Goal: Task Accomplishment & Management: Manage account settings

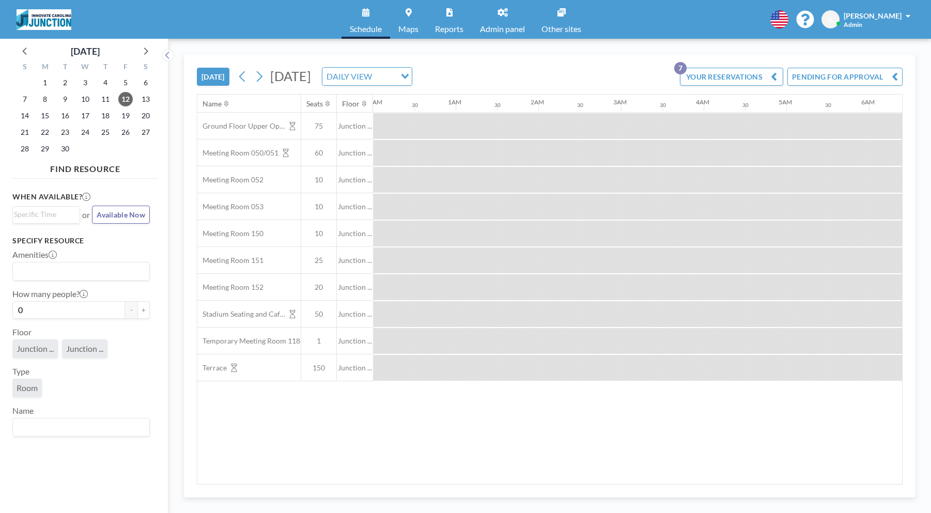
scroll to position [0, 1033]
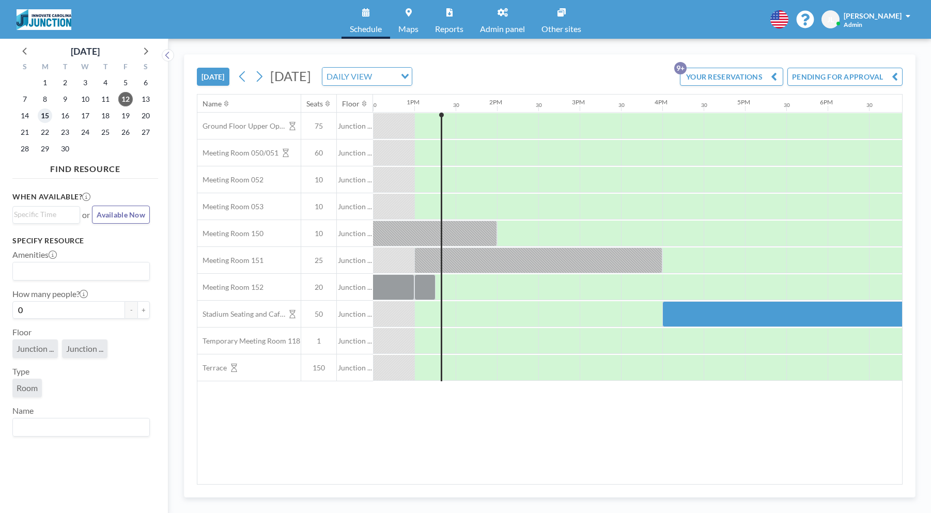
click at [42, 114] on span "15" at bounding box center [45, 115] width 14 height 14
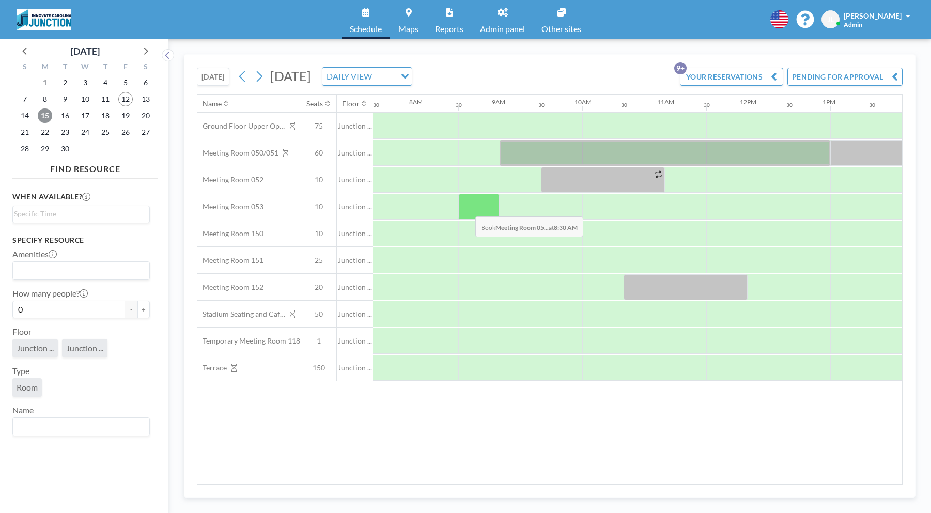
scroll to position [0, 620]
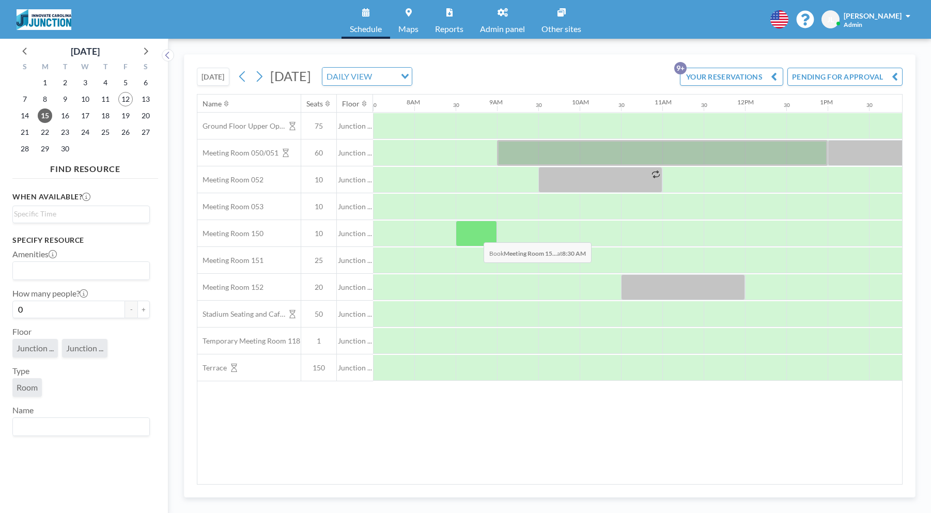
click at [475, 234] on div at bounding box center [475, 234] width 41 height 26
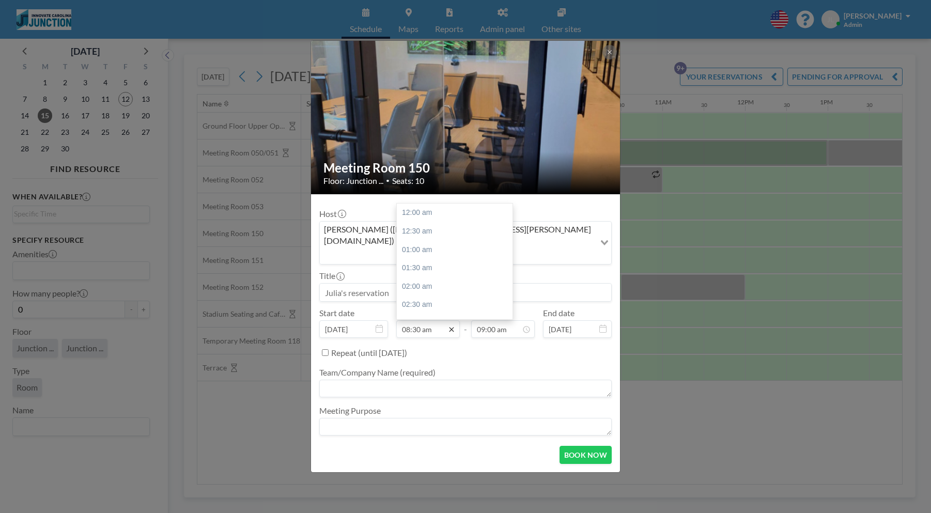
scroll to position [312, 0]
click at [443, 277] on div "10:30 am" at bounding box center [455, 286] width 116 height 19
type input "10:30 am"
type input "11:00 am"
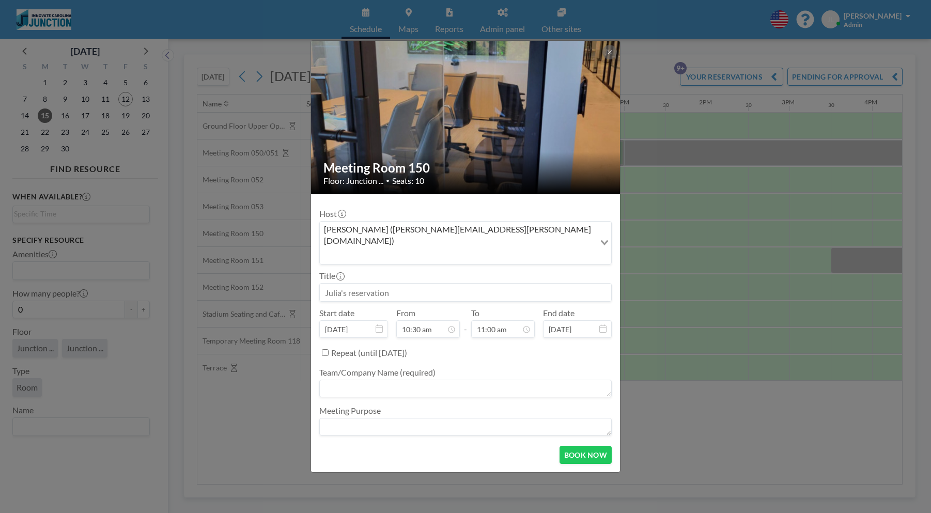
scroll to position [0, 826]
click at [440, 288] on input at bounding box center [465, 293] width 291 height 18
click at [390, 284] on input at bounding box center [465, 293] width 291 height 18
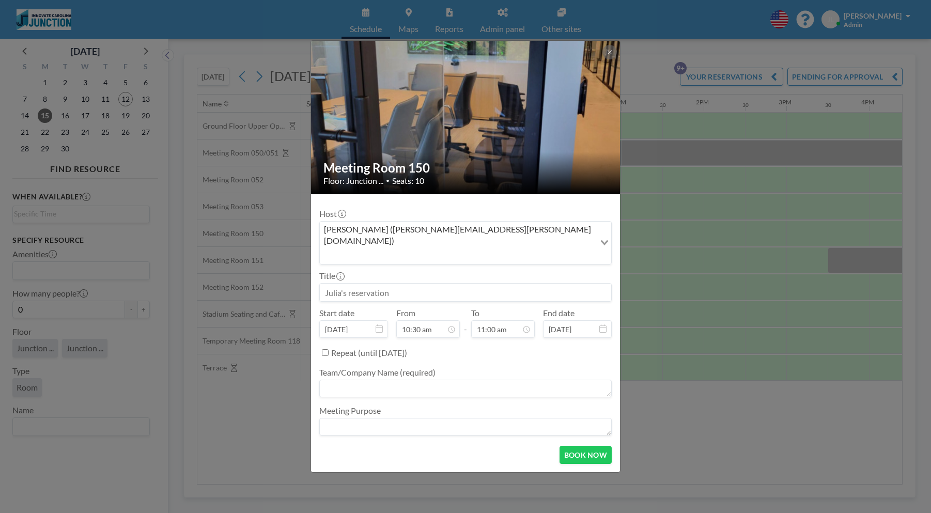
click at [390, 284] on input at bounding box center [465, 293] width 291 height 18
type input "[PERSON_NAME] Res"
click at [415, 380] on textarea at bounding box center [465, 389] width 292 height 18
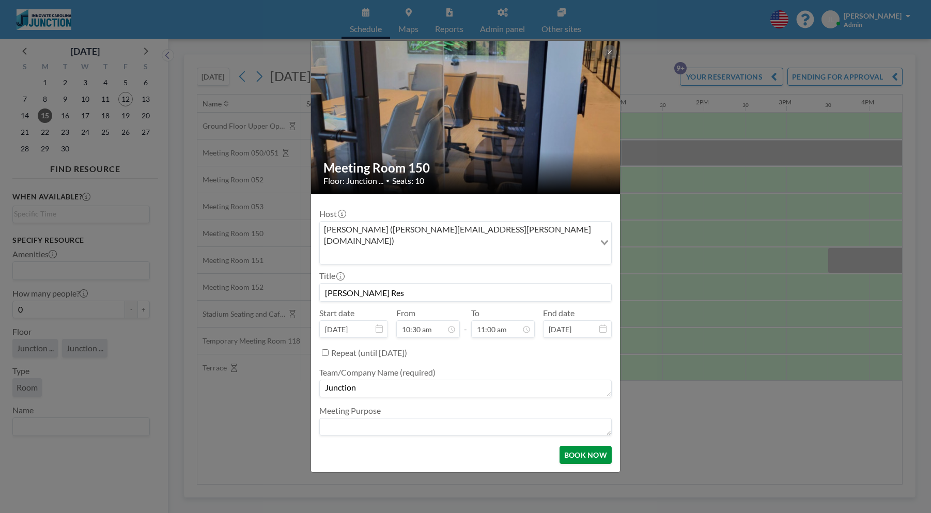
type textarea "Junction"
click at [594, 449] on button "BOOK NOW" at bounding box center [585, 455] width 52 height 18
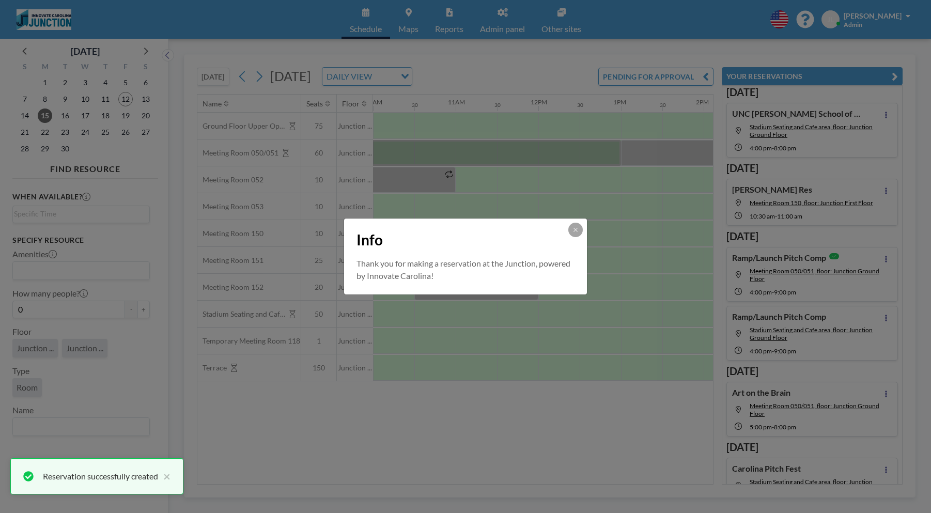
scroll to position [0, 0]
click at [578, 232] on button at bounding box center [575, 230] width 14 height 14
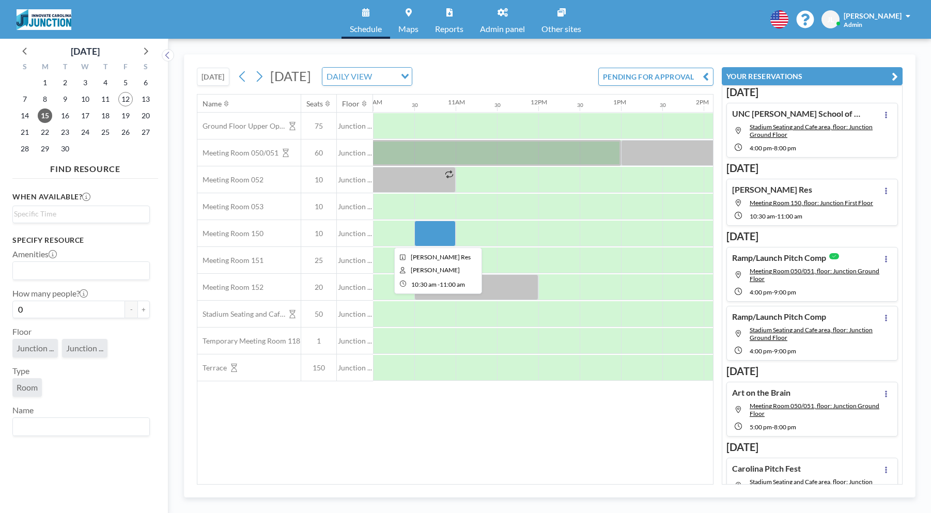
click at [424, 227] on div at bounding box center [434, 234] width 41 height 26
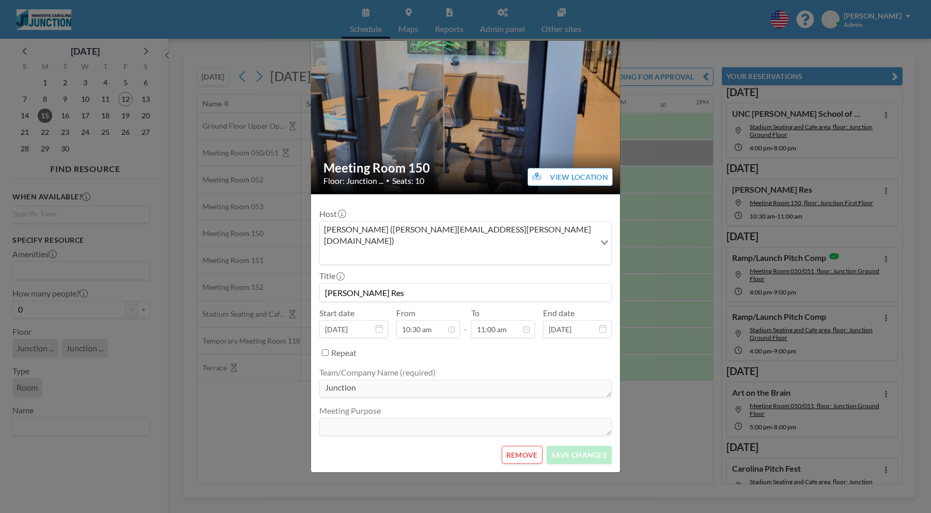
scroll to position [404, 0]
click at [447, 325] on icon at bounding box center [451, 329] width 8 height 8
click at [436, 204] on div "08:30 am" at bounding box center [455, 212] width 116 height 19
type input "08:30 am"
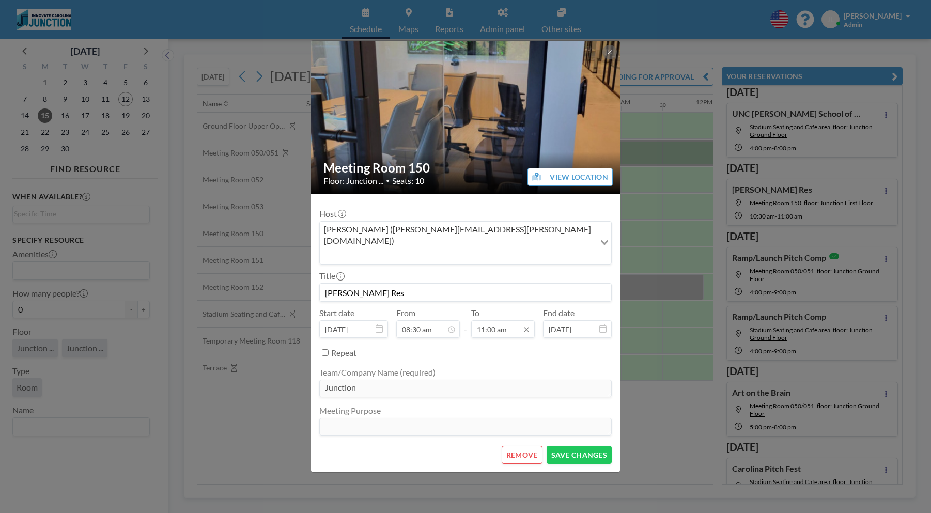
scroll to position [404, 0]
click at [489, 320] on input "11:00 am" at bounding box center [503, 329] width 64 height 18
click at [461, 223] on div "10:30 am" at bounding box center [476, 232] width 116 height 19
type input "10:30 am"
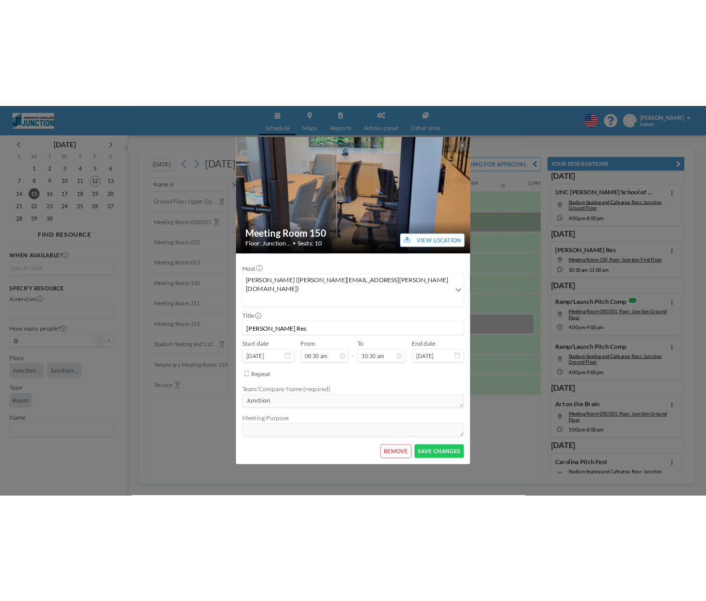
scroll to position [386, 0]
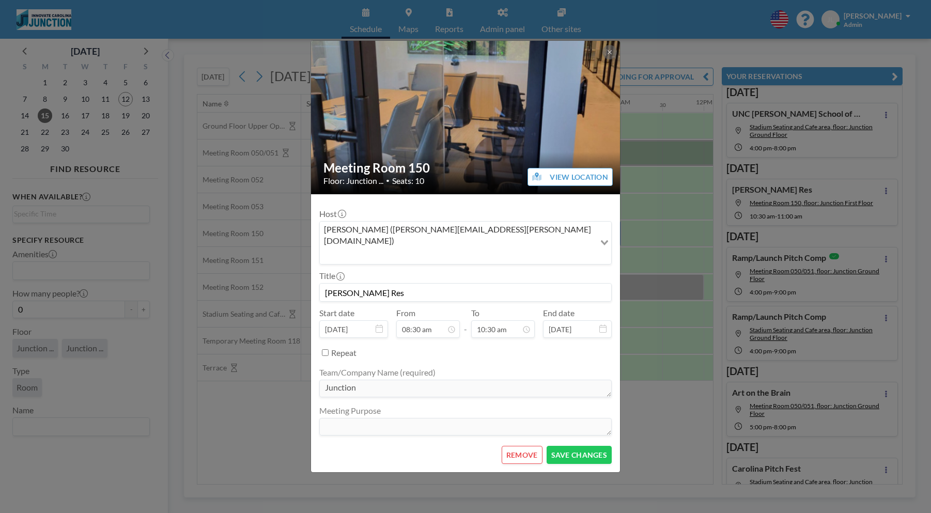
click at [569, 452] on form "Host [PERSON_NAME] ([PERSON_NAME][EMAIL_ADDRESS][PERSON_NAME][DOMAIN_NAME]) Loa…" at bounding box center [465, 333] width 309 height 278
click at [567, 446] on button "SAVE CHANGES" at bounding box center [578, 455] width 65 height 18
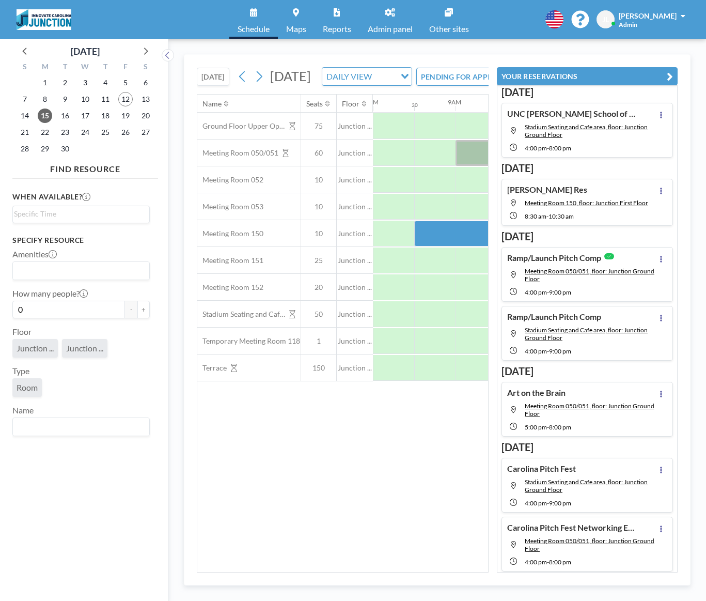
scroll to position [0, 661]
